Goal: Task Accomplishment & Management: Use online tool/utility

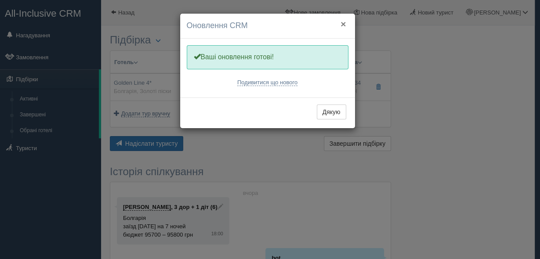
click at [342, 22] on button "×" at bounding box center [342, 23] width 5 height 9
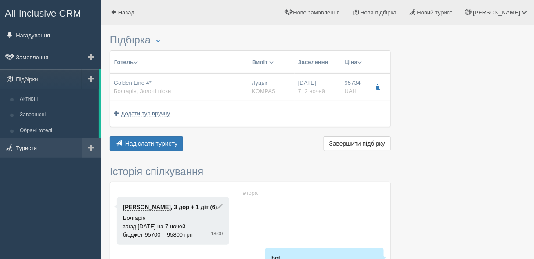
click at [100, 151] on link at bounding box center [91, 147] width 19 height 19
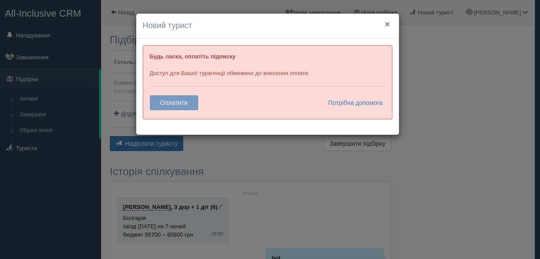
click at [387, 22] on button "×" at bounding box center [386, 23] width 5 height 9
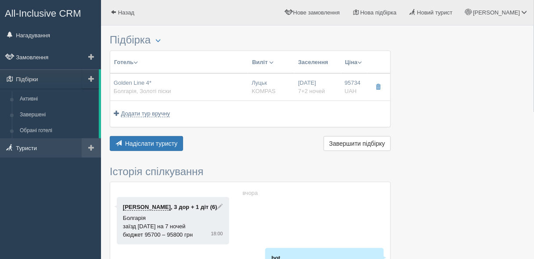
click at [24, 152] on link "Туристи" at bounding box center [50, 147] width 101 height 19
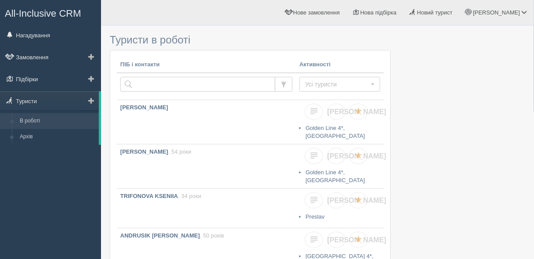
click at [94, 100] on span at bounding box center [91, 100] width 6 height 6
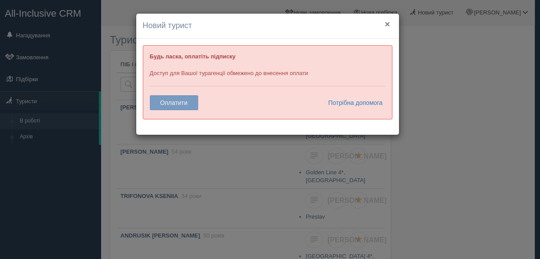
click at [388, 25] on button "×" at bounding box center [386, 23] width 5 height 9
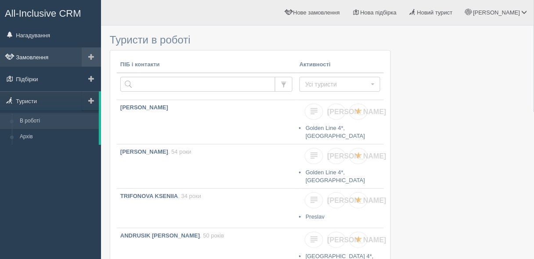
click at [41, 58] on link "Замовлення" at bounding box center [50, 56] width 101 height 19
click at [26, 59] on link "Замовлення" at bounding box center [50, 56] width 101 height 19
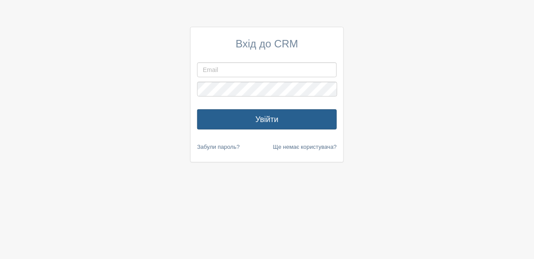
type input "[PERSON_NAME][EMAIL_ADDRESS][PERSON_NAME][DOMAIN_NAME]"
click at [251, 116] on button "Увійти" at bounding box center [267, 119] width 140 height 20
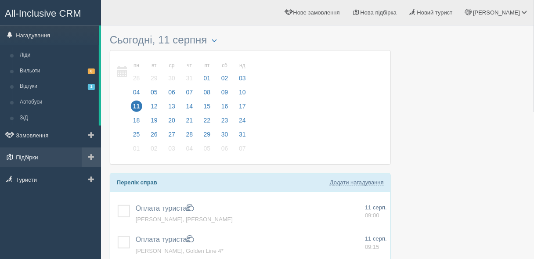
click at [42, 160] on link "Підбірки" at bounding box center [50, 157] width 101 height 19
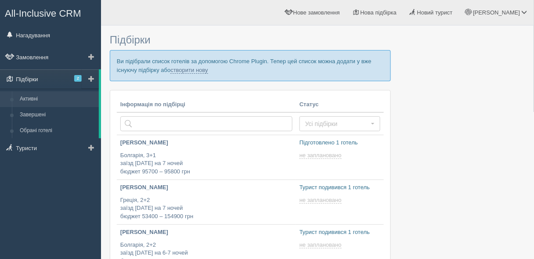
click at [76, 74] on link "Підбірки 2" at bounding box center [49, 78] width 99 height 19
click at [75, 80] on span "2" at bounding box center [77, 78] width 7 height 7
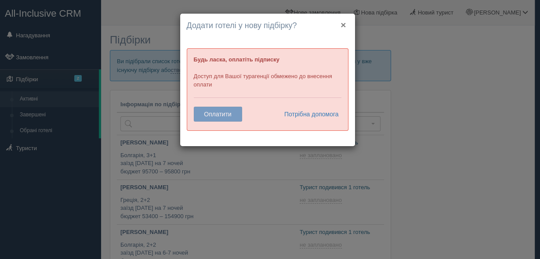
click at [342, 27] on button "×" at bounding box center [342, 24] width 5 height 9
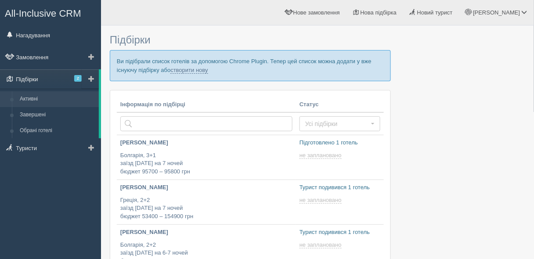
click at [79, 77] on span "2" at bounding box center [77, 78] width 7 height 7
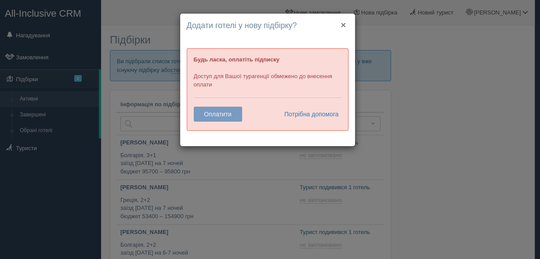
click at [342, 25] on button "×" at bounding box center [342, 24] width 5 height 9
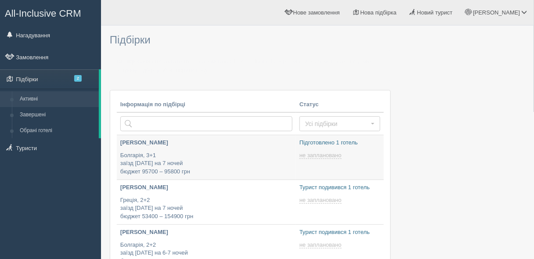
type input "2025-08-11 19:00"
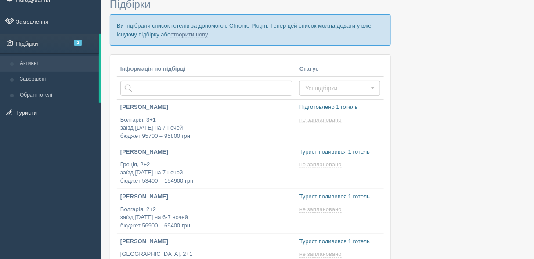
scroll to position [70, 0]
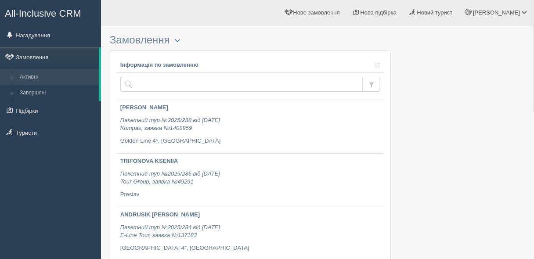
click at [42, 58] on link "Замовлення" at bounding box center [49, 56] width 99 height 19
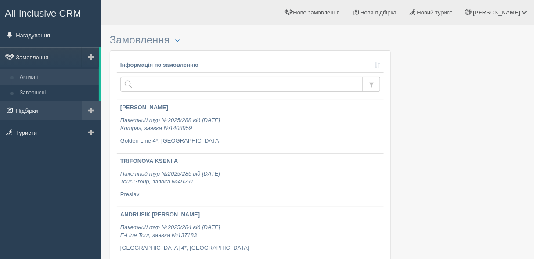
click at [20, 112] on link "Підбірки" at bounding box center [50, 110] width 101 height 19
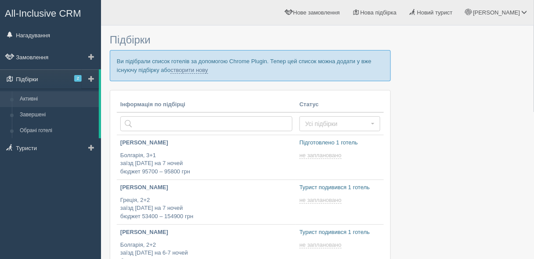
click at [77, 79] on span "2" at bounding box center [77, 78] width 7 height 7
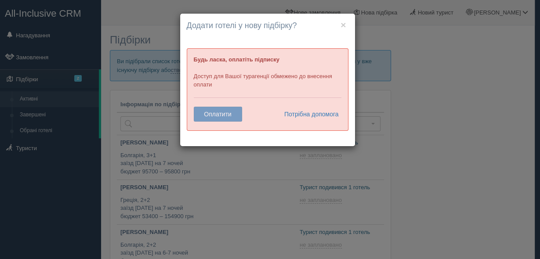
click at [339, 23] on h4 "Додати готелі у нову підбірку?" at bounding box center [268, 25] width 162 height 11
click at [346, 22] on h4 "Додати готелі у нову підбірку?" at bounding box center [268, 25] width 162 height 11
click at [345, 23] on button "×" at bounding box center [342, 24] width 5 height 9
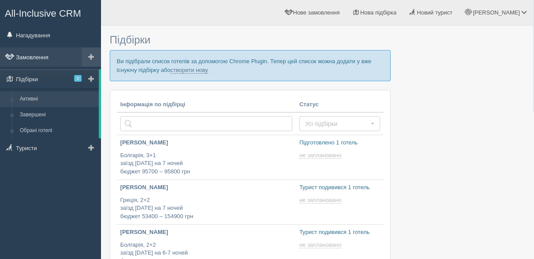
click at [21, 51] on link "Замовлення" at bounding box center [50, 56] width 101 height 19
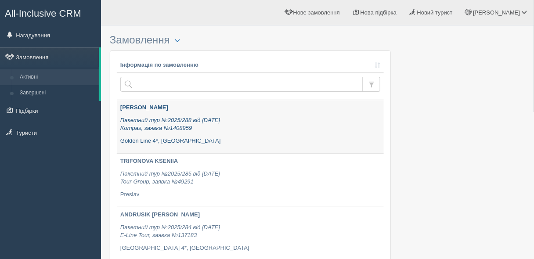
click at [206, 134] on div "[PERSON_NAME] Пакетний тур №2025/288 від [DATE] Kompas, заявка №1408959 Golden …" at bounding box center [250, 124] width 260 height 41
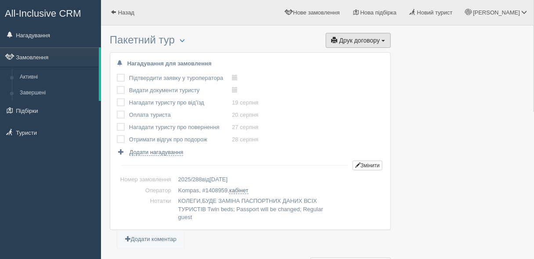
click at [353, 44] on button "Друк договору Друк" at bounding box center [358, 40] width 65 height 15
click at [335, 58] on link "Kompas" at bounding box center [355, 56] width 69 height 14
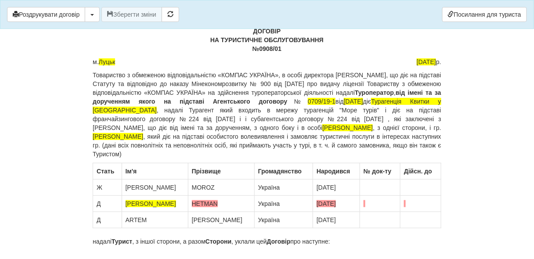
scroll to position [70, 0]
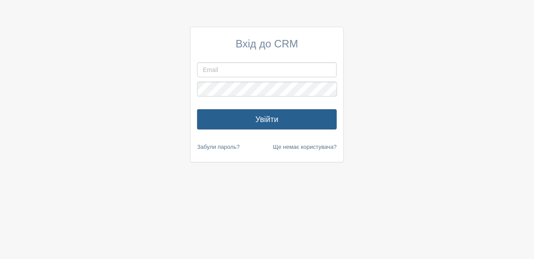
type input "[PERSON_NAME][EMAIL_ADDRESS][PERSON_NAME][DOMAIN_NAME]"
click at [259, 119] on button "Увійти" at bounding box center [267, 119] width 140 height 20
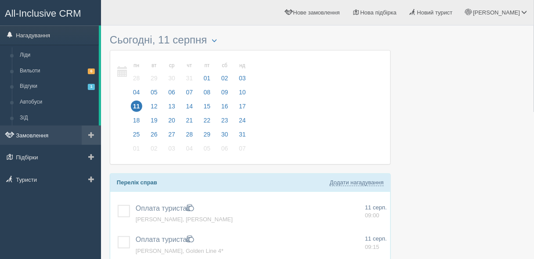
click at [22, 142] on link "Замовлення" at bounding box center [50, 135] width 101 height 19
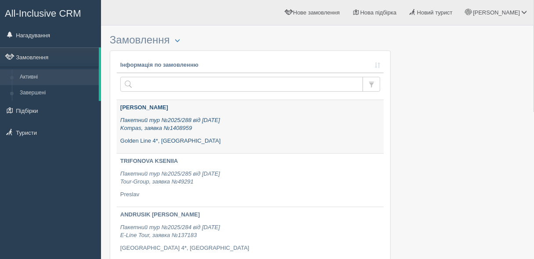
click at [246, 141] on p "Golden Line 4*, [GEOGRAPHIC_DATA]" at bounding box center [250, 141] width 260 height 8
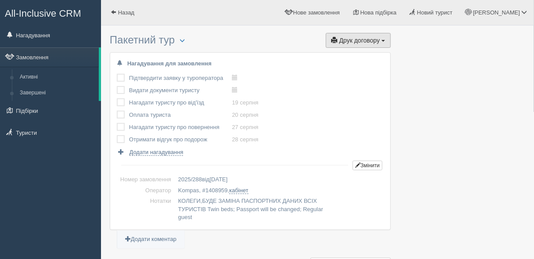
click at [349, 40] on span "Друк договору" at bounding box center [359, 40] width 40 height 7
click at [342, 53] on link "Kompas" at bounding box center [355, 56] width 69 height 14
click at [360, 33] on button "Друк договору Друк" at bounding box center [358, 40] width 65 height 15
click at [350, 54] on link "Kompas" at bounding box center [355, 56] width 69 height 14
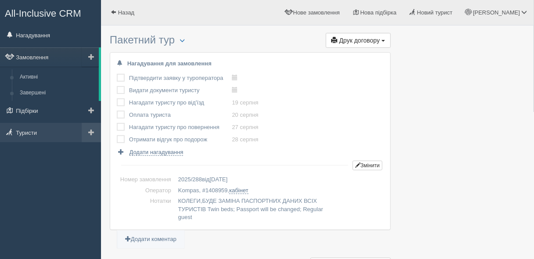
click at [92, 134] on span at bounding box center [91, 132] width 6 height 6
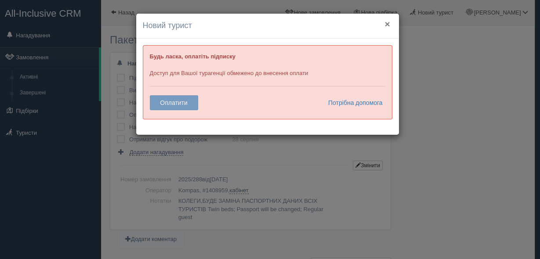
click at [386, 19] on button "×" at bounding box center [386, 23] width 5 height 9
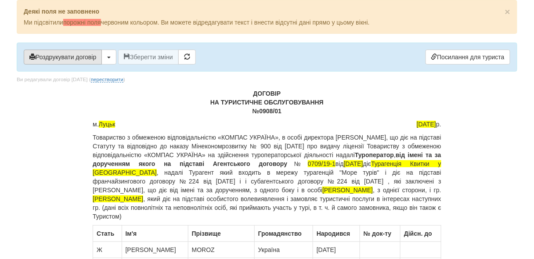
click at [65, 54] on button "Роздрукувати договір" at bounding box center [63, 57] width 78 height 15
click at [79, 54] on button "Роздрукувати договір" at bounding box center [63, 57] width 78 height 15
click at [89, 58] on button "Роздрукувати договір" at bounding box center [63, 57] width 78 height 15
